Goal: Share content: Share content

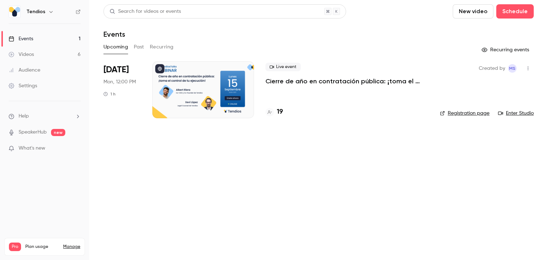
click at [140, 48] on button "Past" at bounding box center [139, 46] width 10 height 11
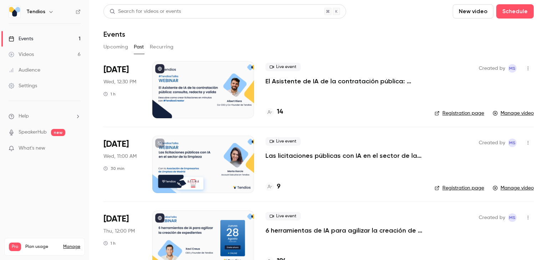
click at [277, 82] on p "El Asistente de IA de la contratación pública: consulta, redacta y valida." at bounding box center [344, 81] width 158 height 9
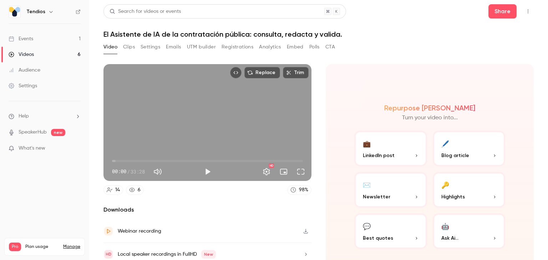
scroll to position [27, 0]
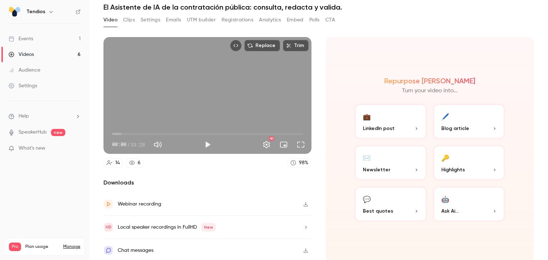
click at [233, 17] on button "Registrations" at bounding box center [238, 19] width 32 height 11
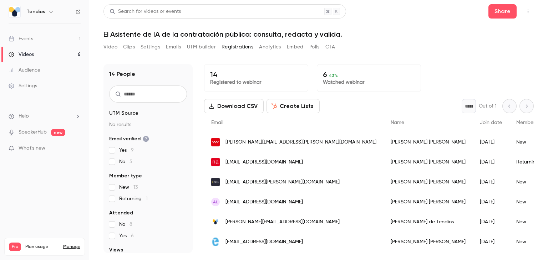
click at [156, 47] on button "Settings" at bounding box center [151, 46] width 20 height 11
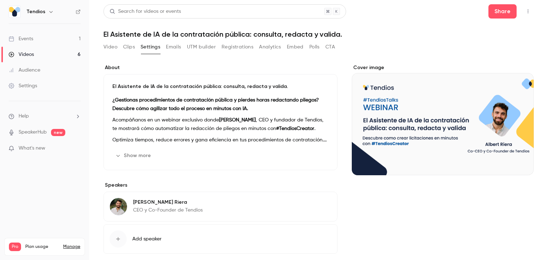
click at [131, 47] on button "Clips" at bounding box center [129, 46] width 12 height 11
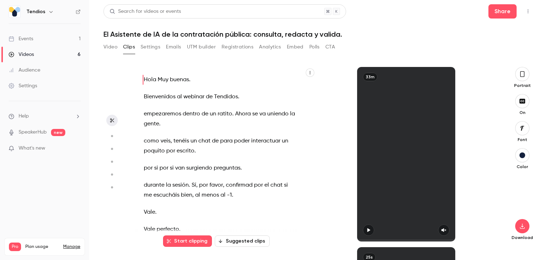
click at [117, 47] on button "Video" at bounding box center [110, 46] width 14 height 11
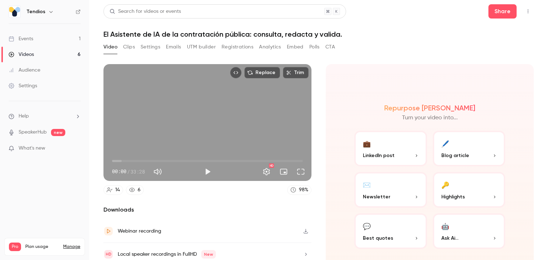
click at [522, 10] on button "Top Bar Actions" at bounding box center [527, 11] width 11 height 11
click at [521, 11] on div at bounding box center [274, 130] width 548 height 260
click at [501, 12] on button "Share" at bounding box center [503, 11] width 28 height 14
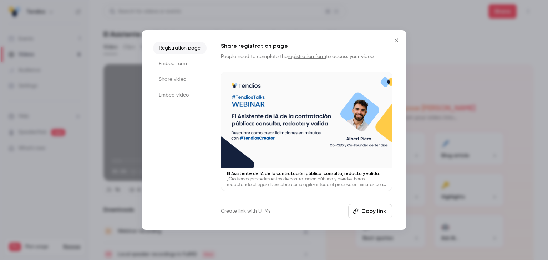
click at [178, 79] on li "Share video" at bounding box center [180, 79] width 54 height 13
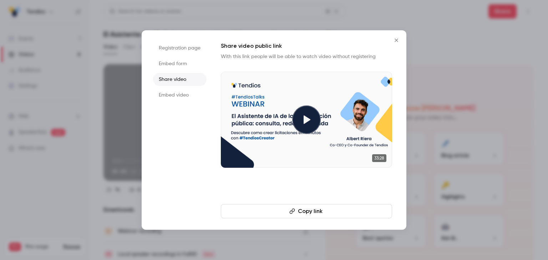
click at [268, 215] on button "Copy link" at bounding box center [306, 211] width 171 height 14
